Goal: Information Seeking & Learning: Learn about a topic

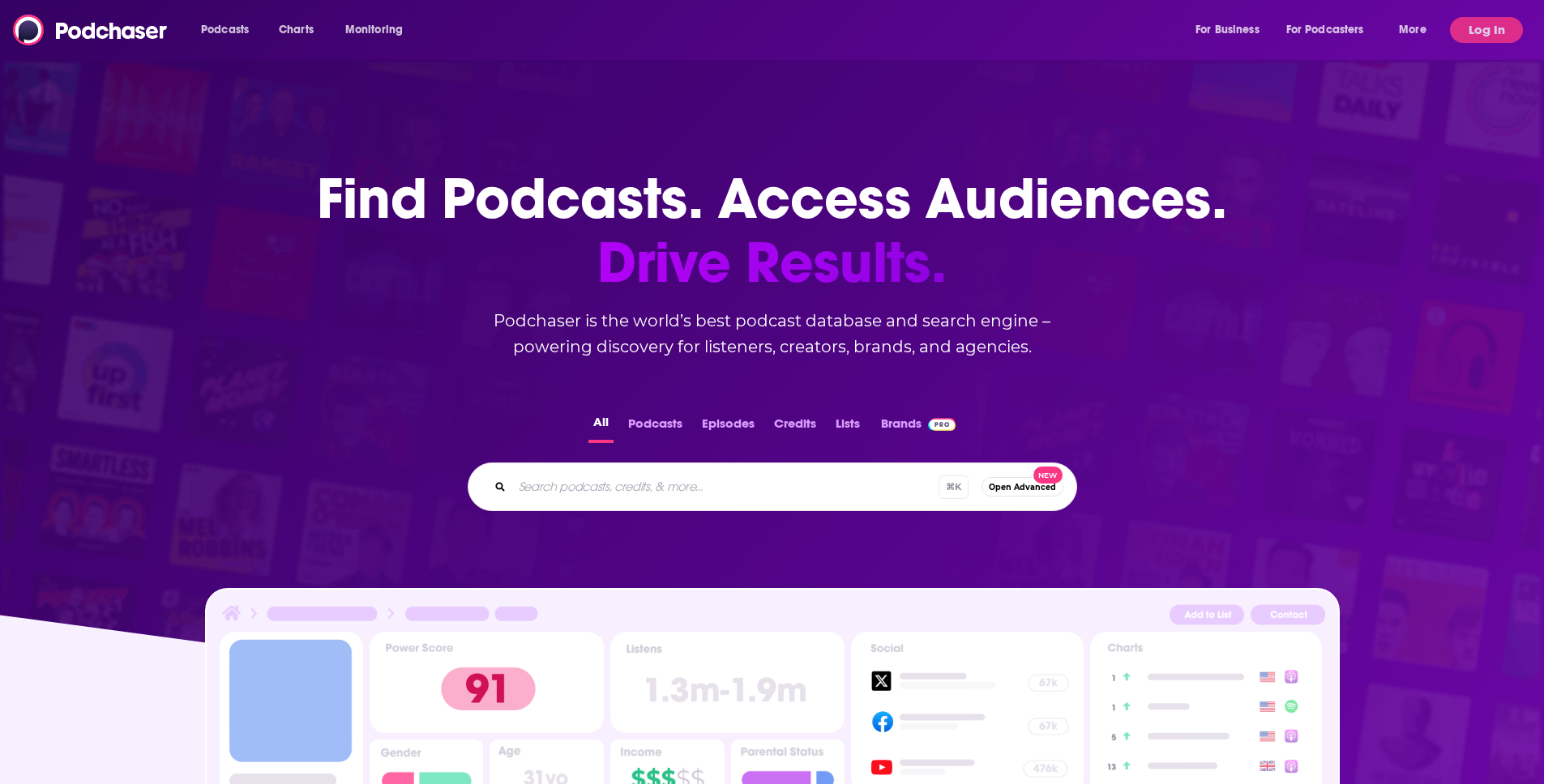
click at [565, 477] on input "Search podcasts, credits, & more..." at bounding box center [726, 486] width 426 height 26
click at [1500, 31] on button "Log In" at bounding box center [1486, 29] width 73 height 26
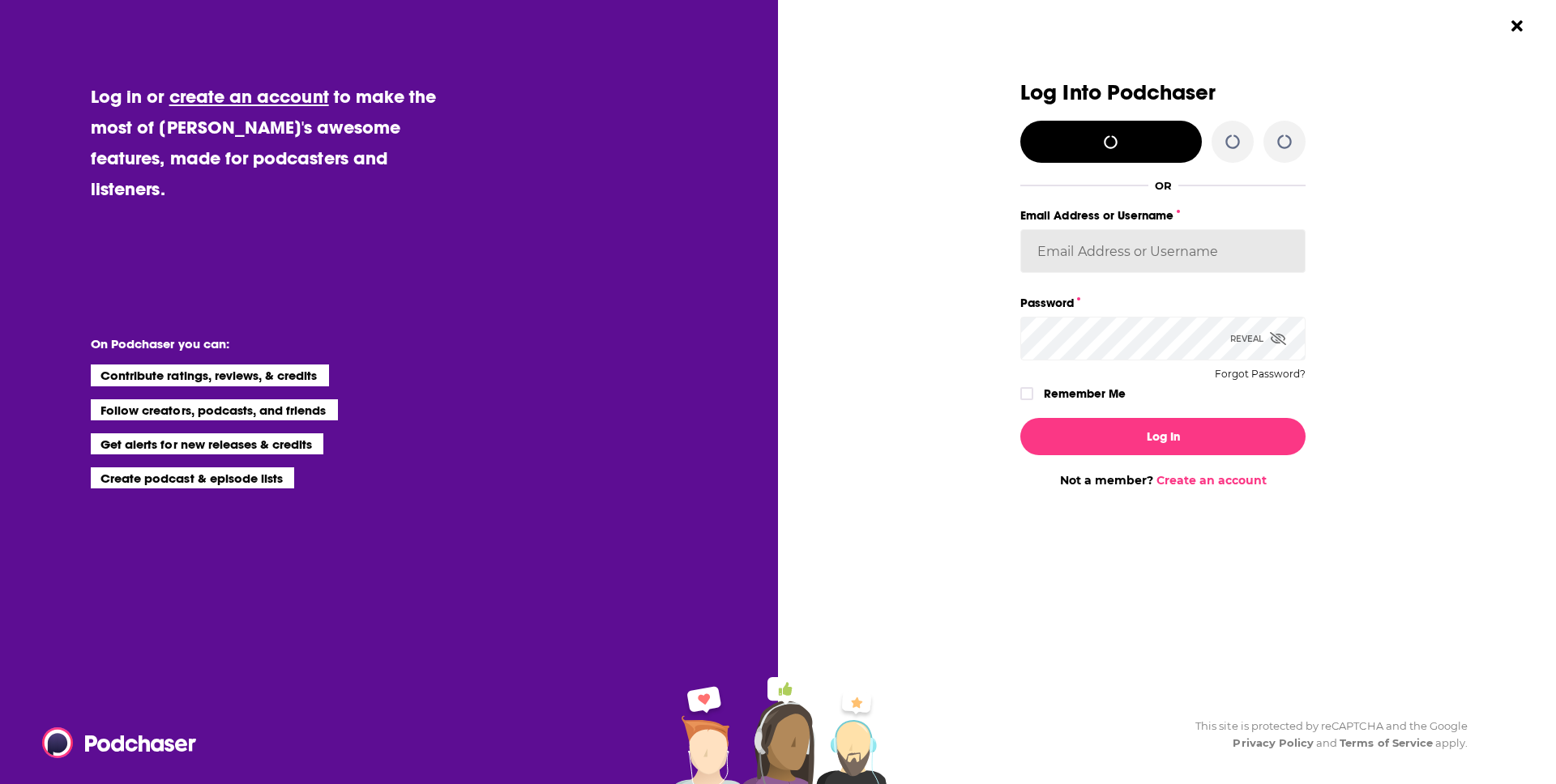
type input "calmonaghan"
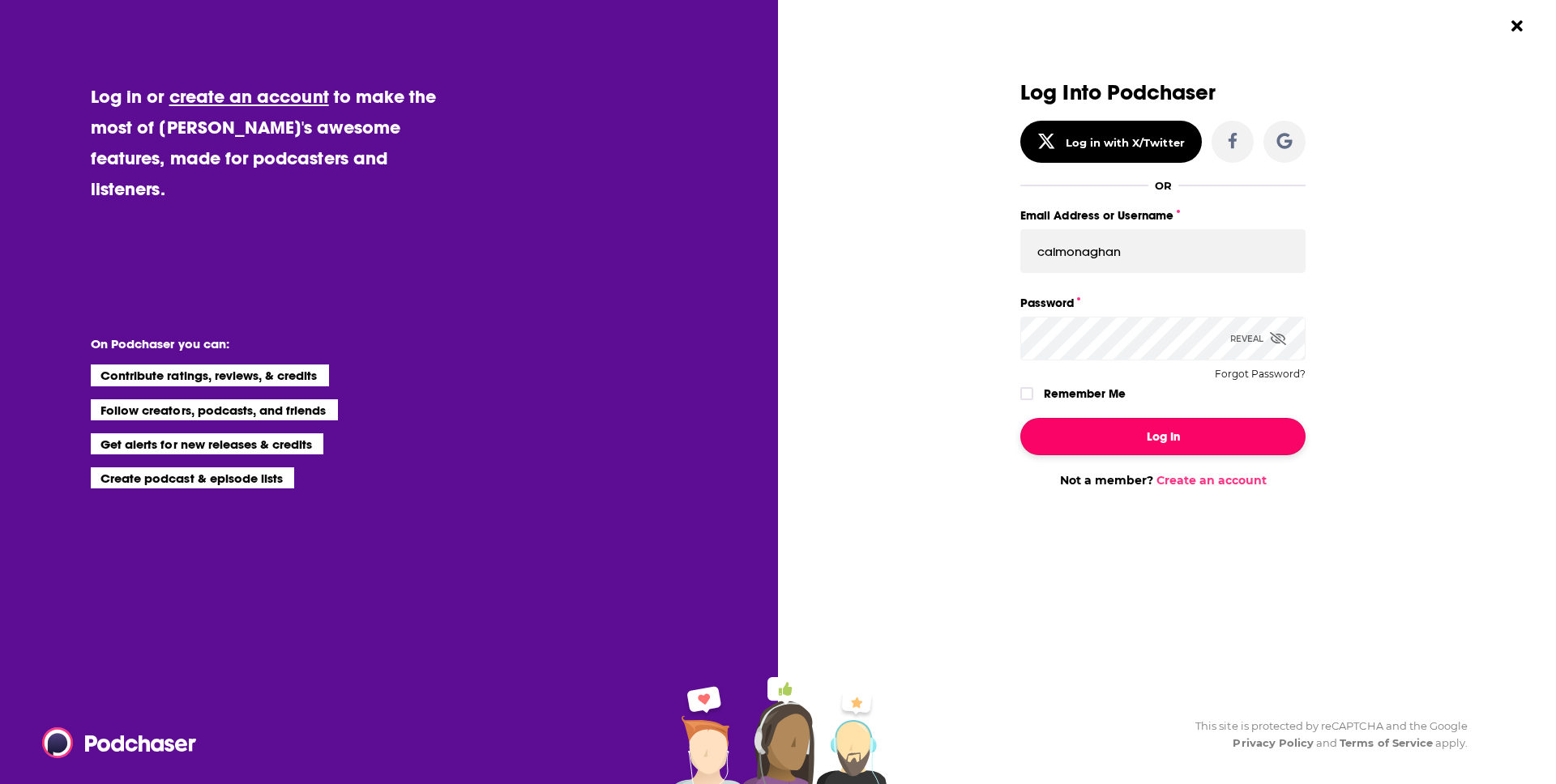
click at [1154, 421] on button "Log In" at bounding box center [1162, 436] width 285 height 37
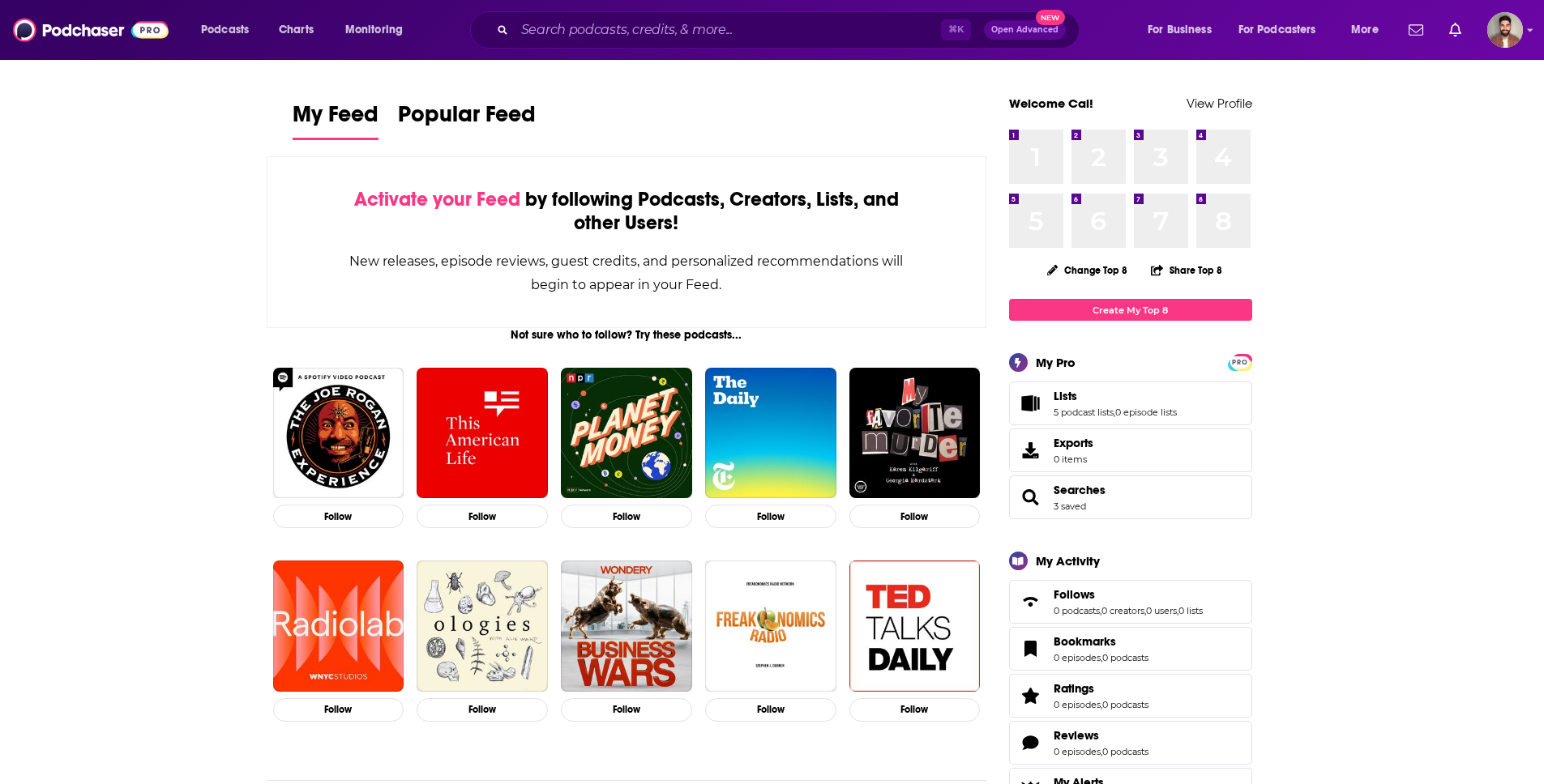
click at [682, 55] on div "Podcasts Charts Monitoring ⌘ K Open Advanced New For Business For Podcasters Mo…" at bounding box center [772, 29] width 1544 height 60
click at [691, 25] on input "Search podcasts, credits, & more..." at bounding box center [727, 29] width 426 height 26
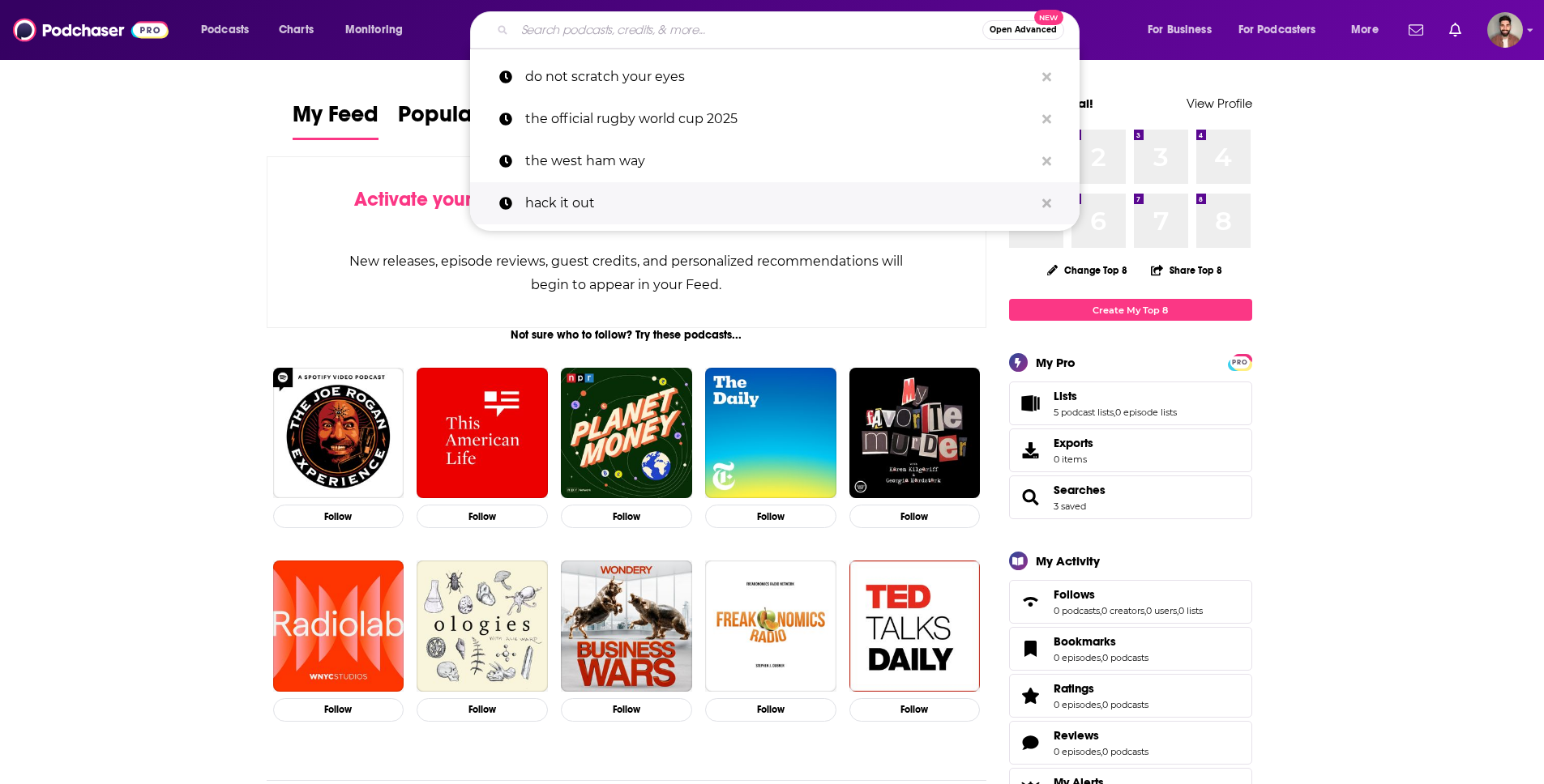
click at [691, 211] on p "hack it out" at bounding box center [779, 203] width 509 height 42
type input "hack it out"
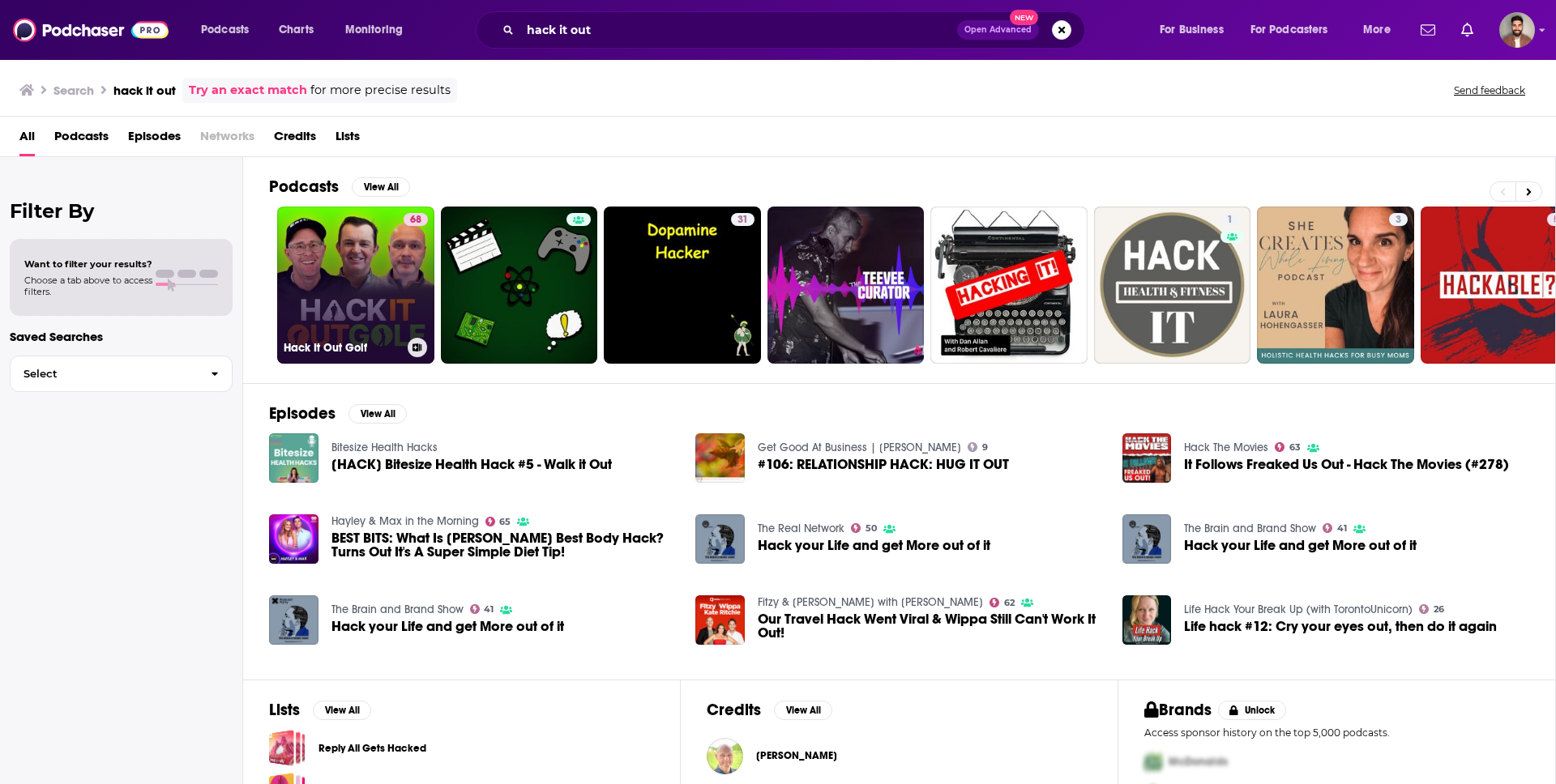
click at [409, 266] on div "68" at bounding box center [416, 276] width 25 height 125
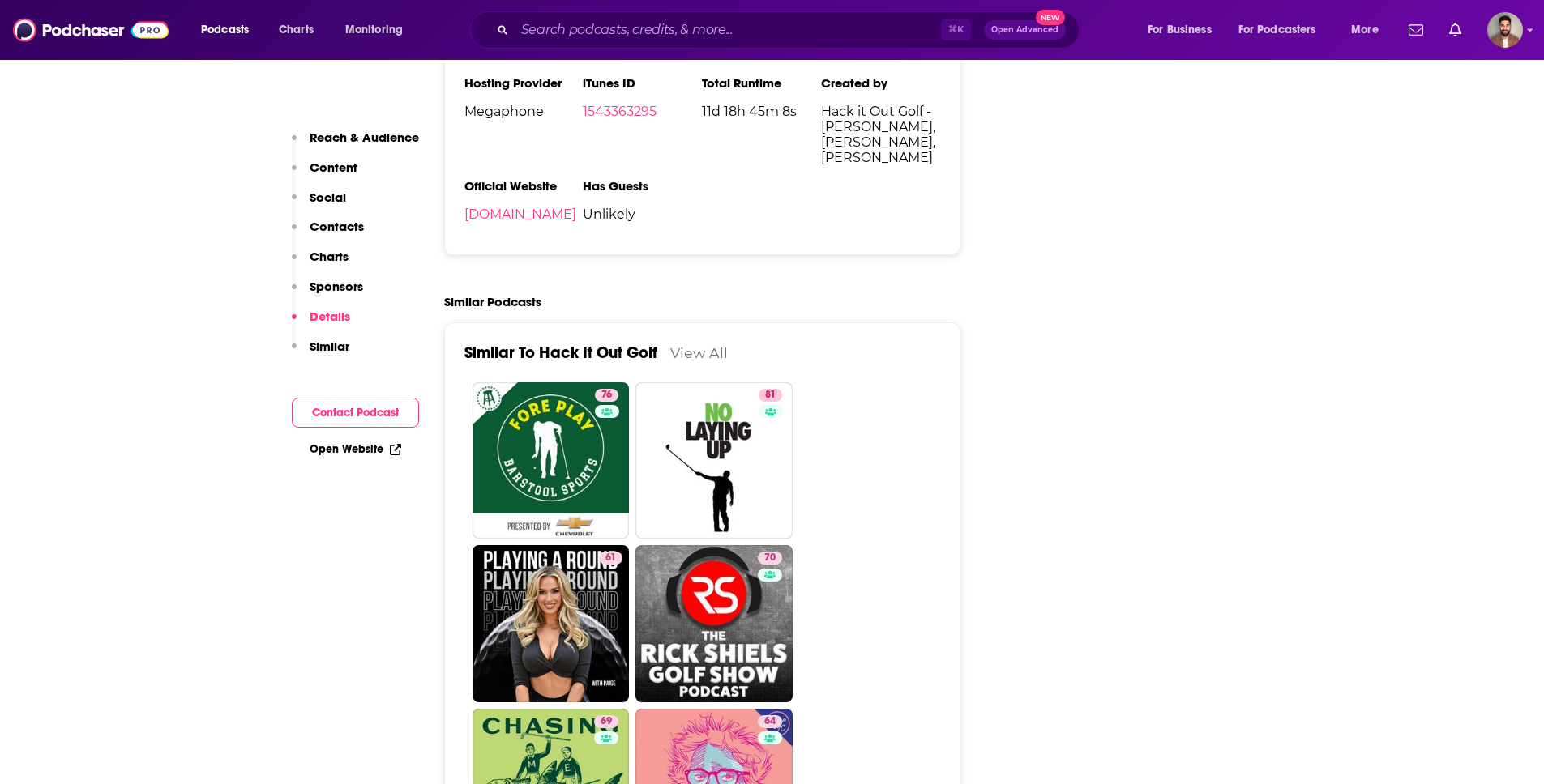
scroll to position [3414, 0]
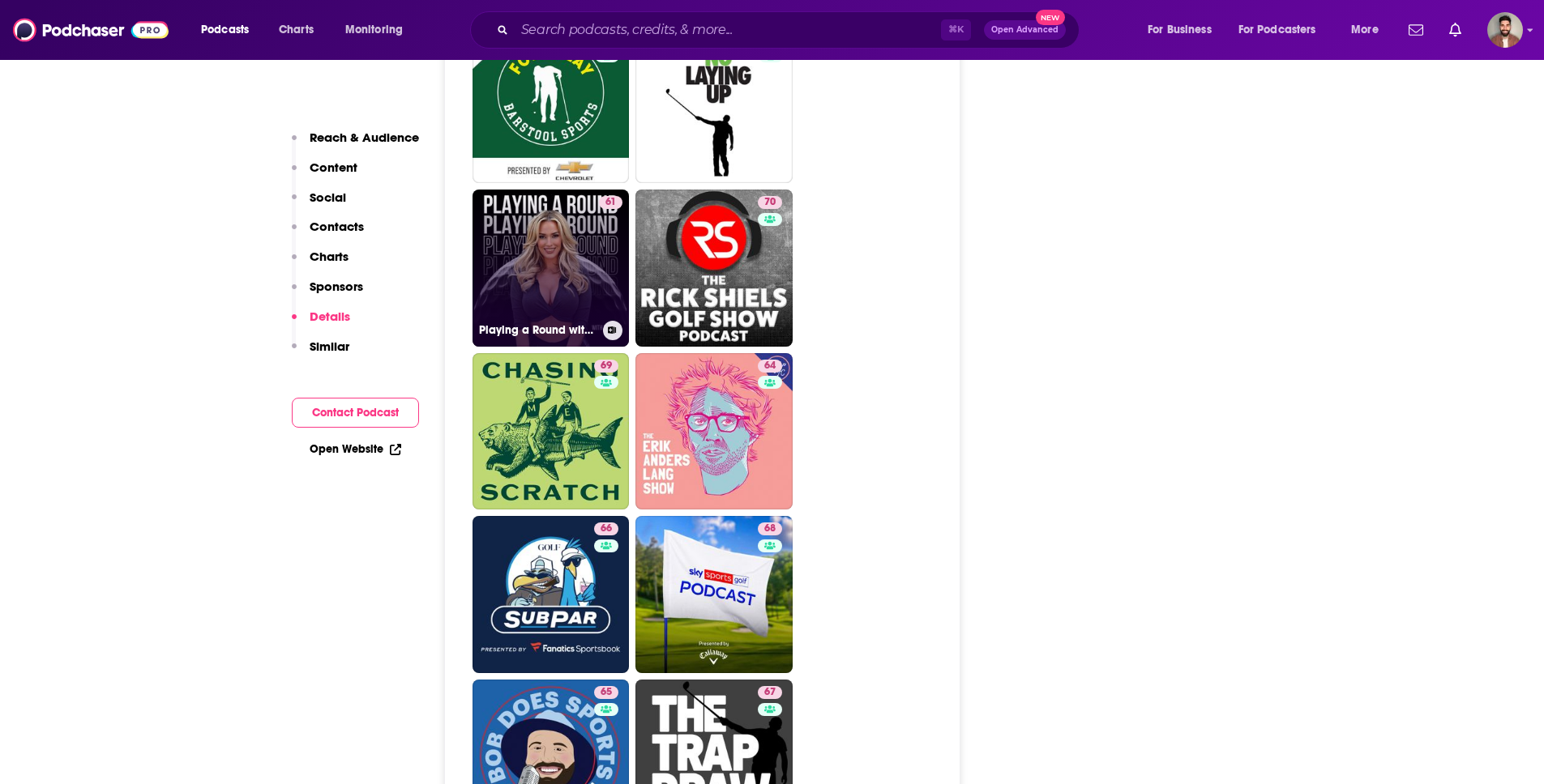
click at [566, 189] on link "61 Playing a Round with [PERSON_NAME]" at bounding box center [551, 268] width 157 height 157
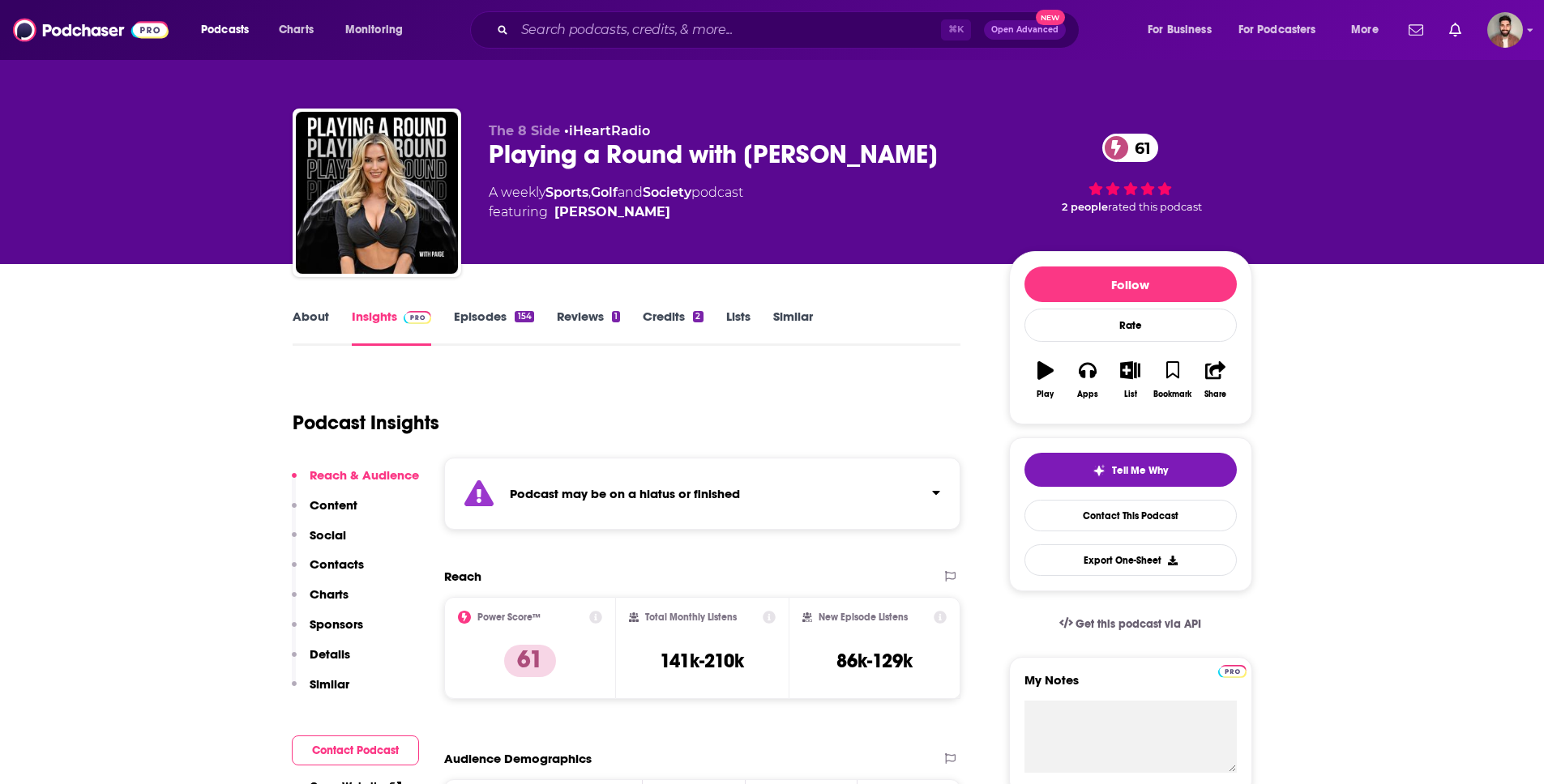
type input "[URL][DOMAIN_NAME]"
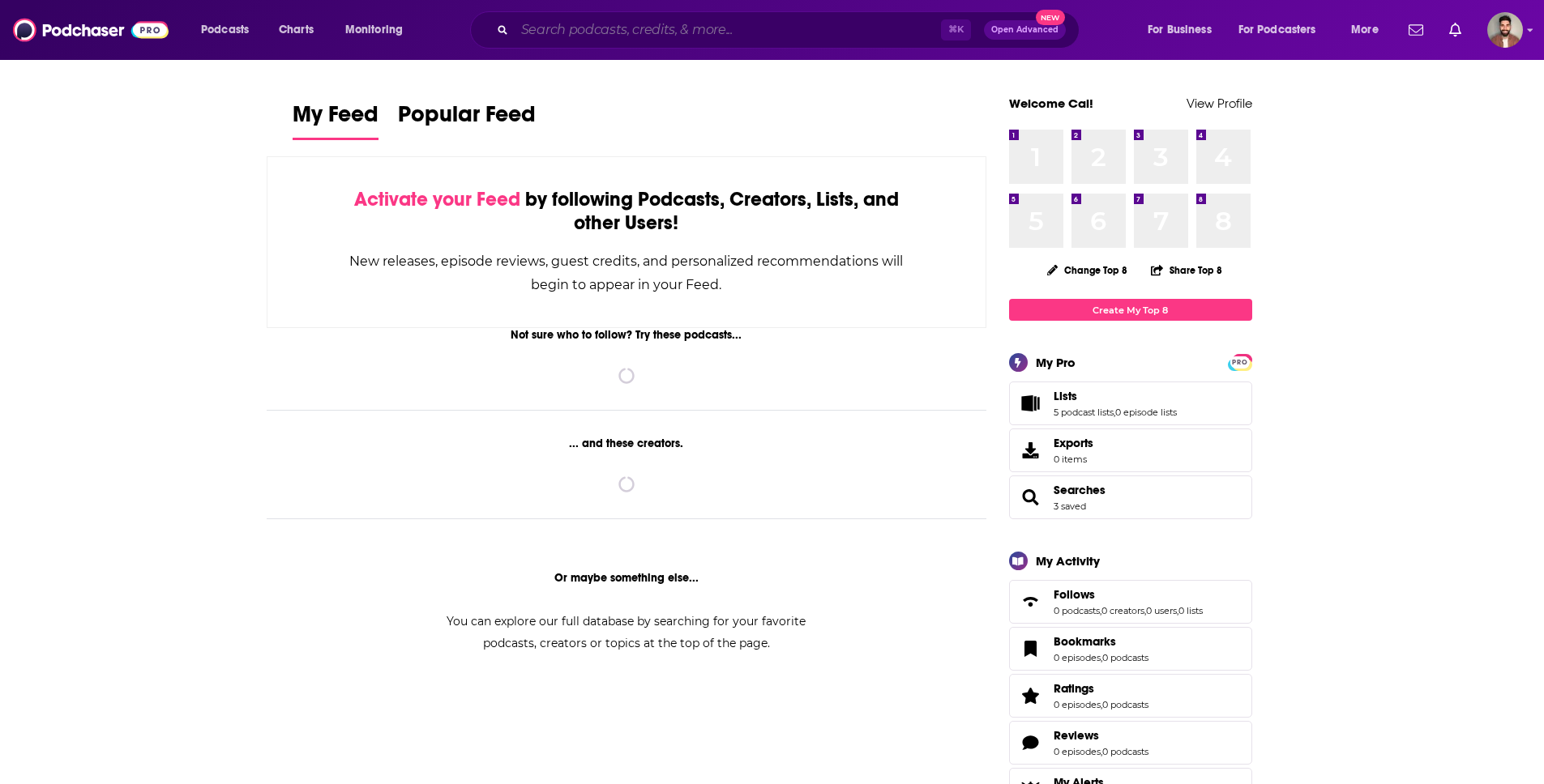
click at [569, 20] on input "Search podcasts, credits, & more..." at bounding box center [727, 29] width 426 height 26
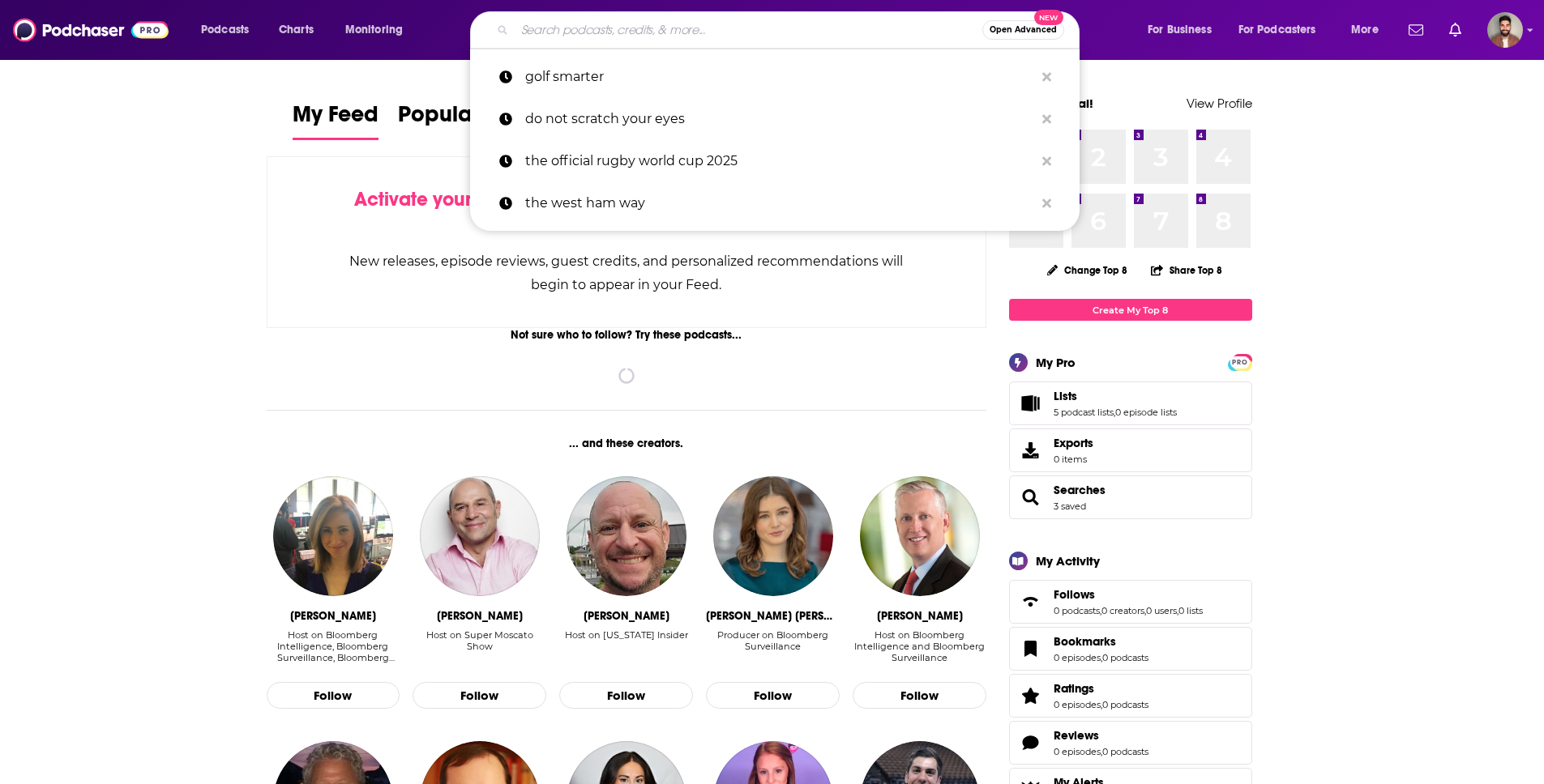
click at [581, 26] on input "Search podcasts, credits, & more..." at bounding box center [748, 29] width 468 height 26
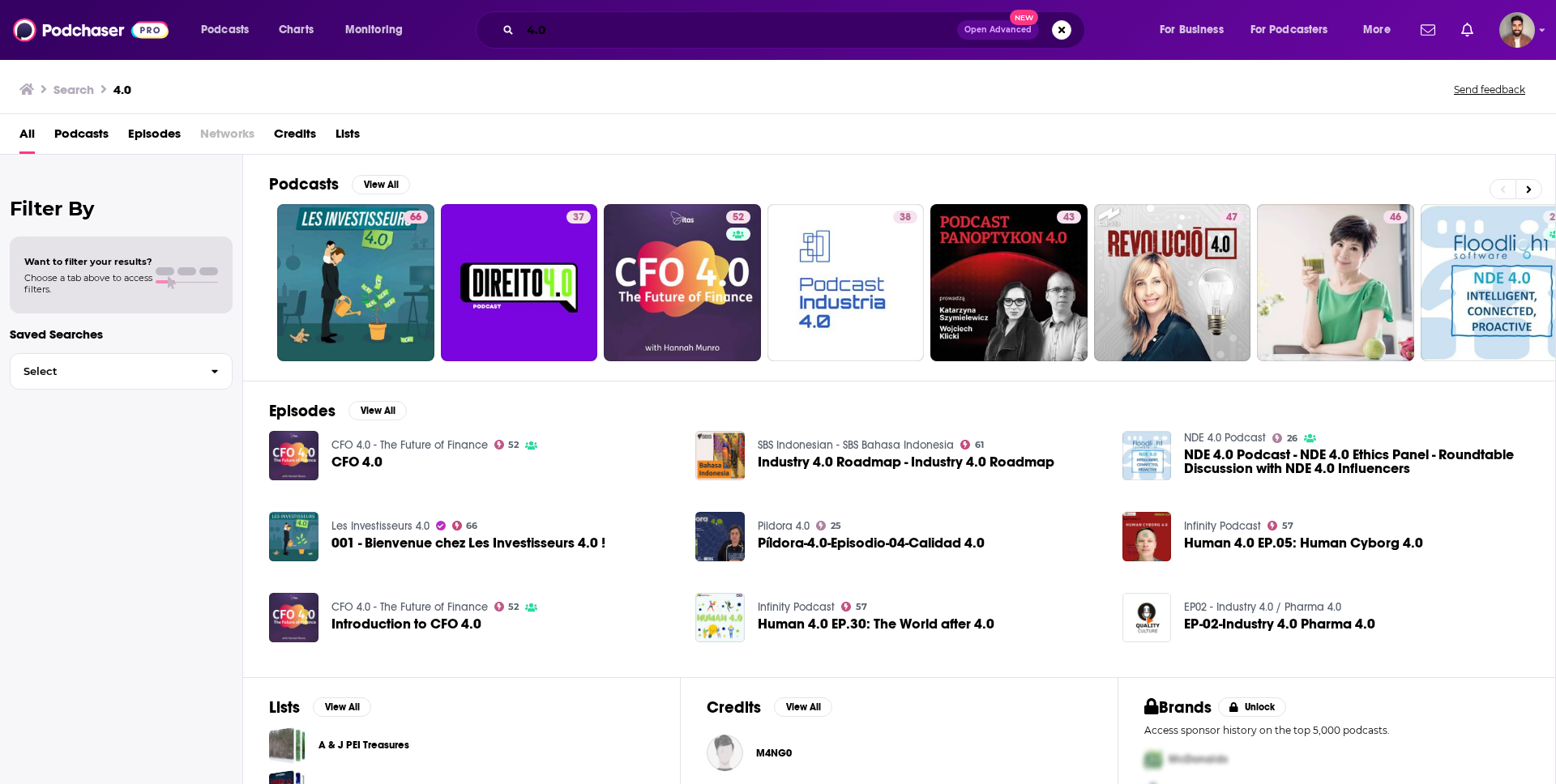
click at [611, 42] on input "4.0" at bounding box center [738, 29] width 437 height 26
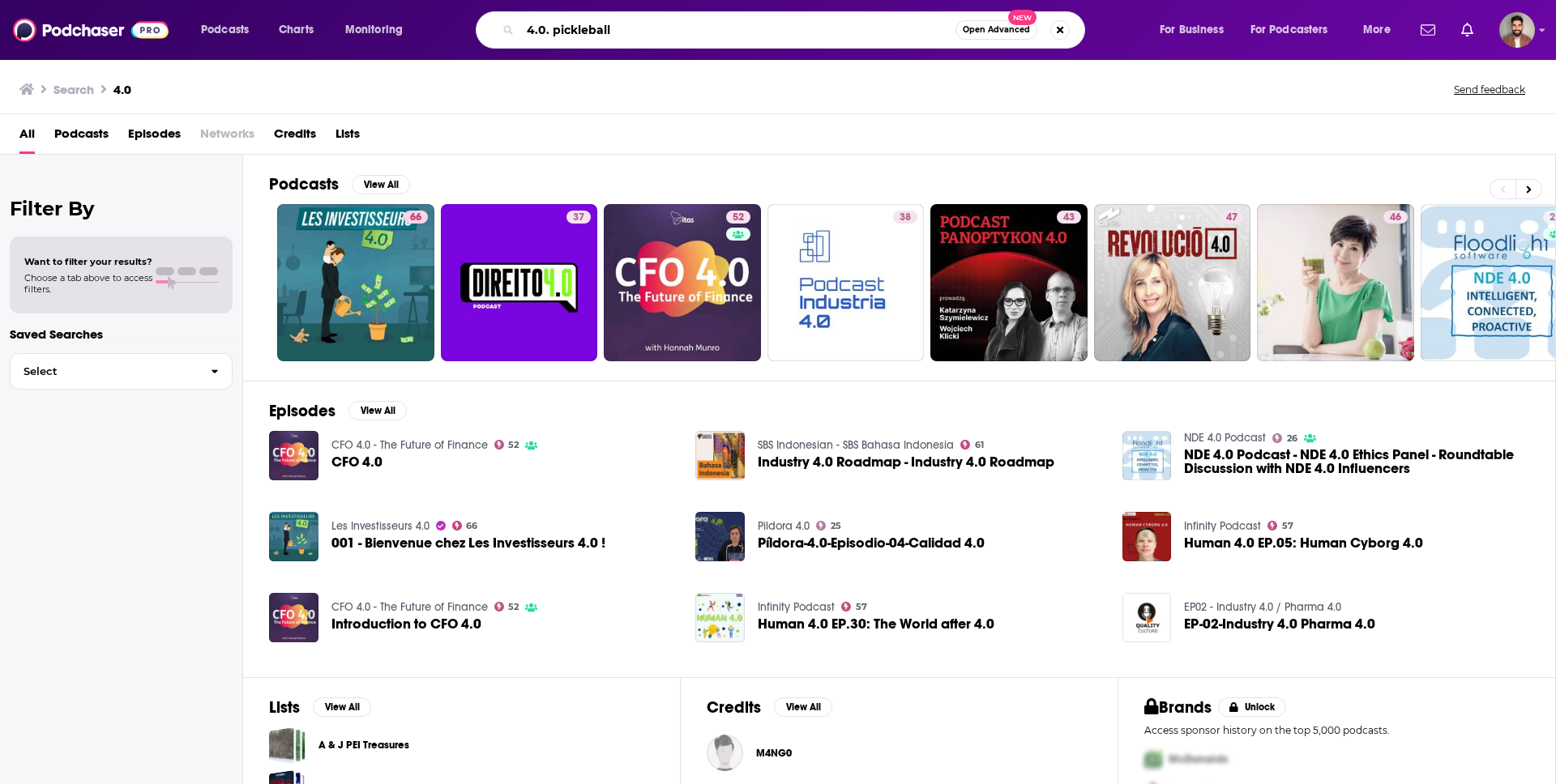
type input "4.0. pickleball"
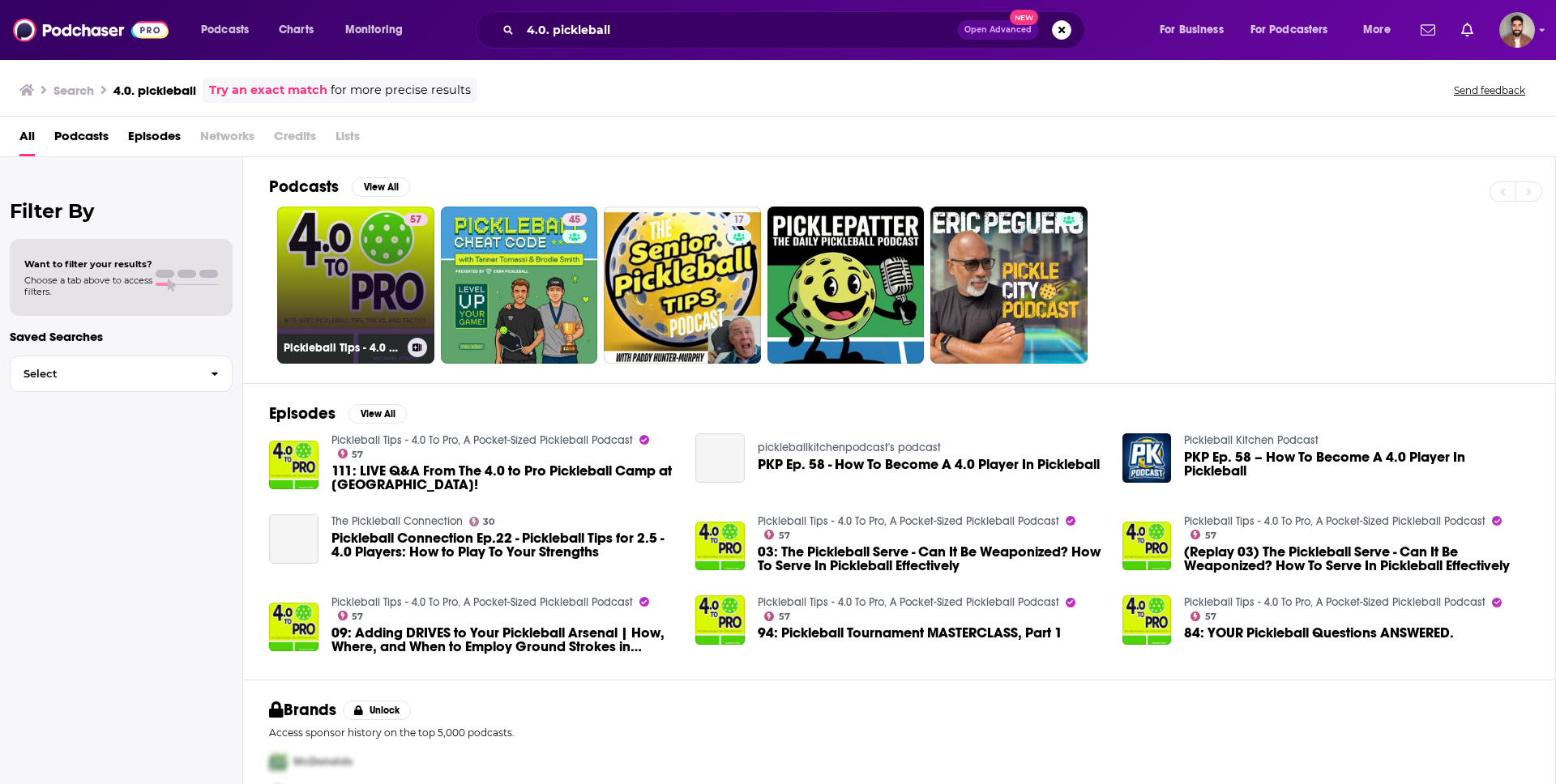
click at [350, 258] on link "57 Pickleball Tips - 4.0 To Pro, A Pocket-Sized Pickleball Podcast" at bounding box center [356, 285] width 157 height 157
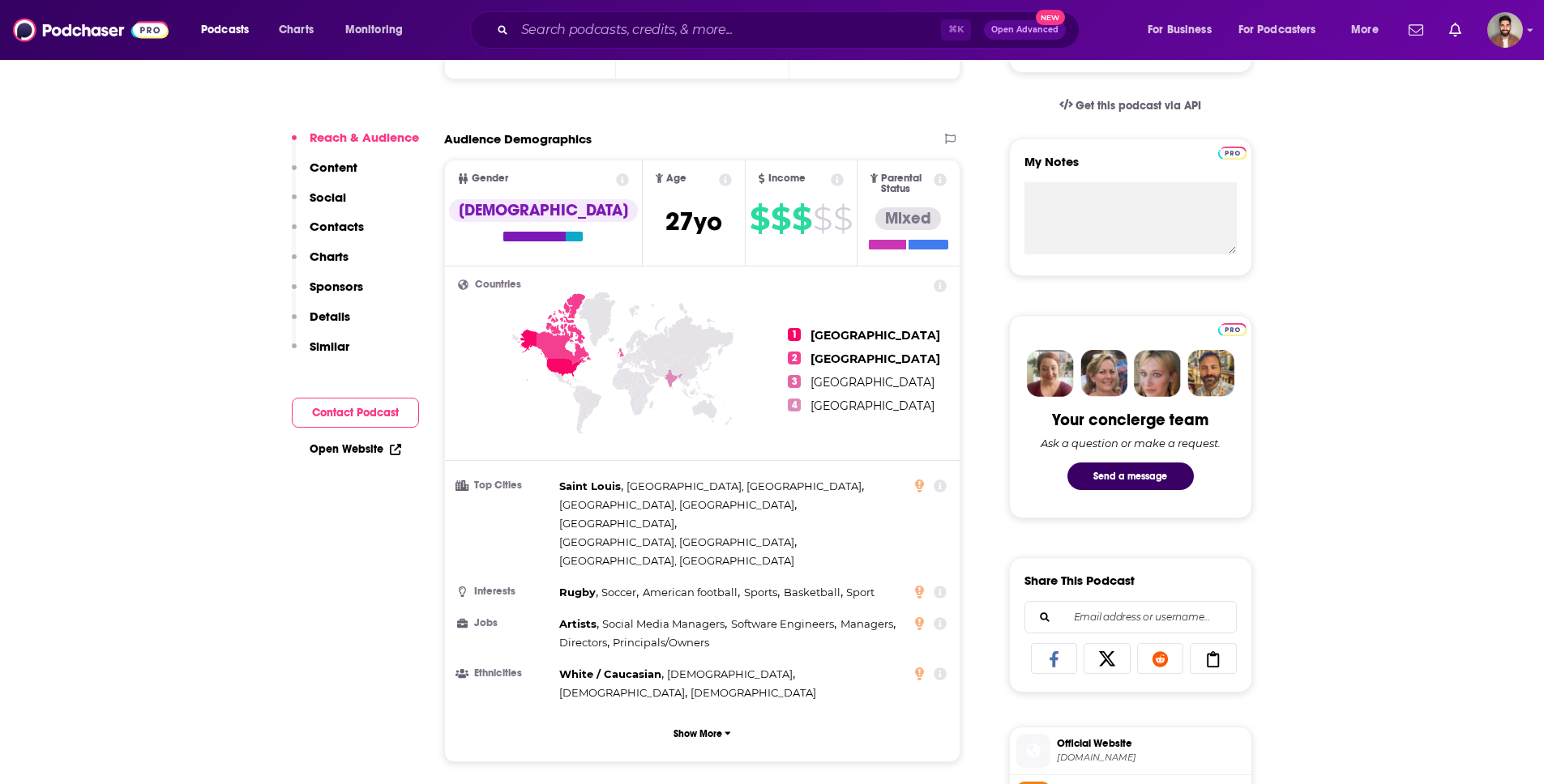
scroll to position [602, 0]
